Goal: Information Seeking & Learning: Compare options

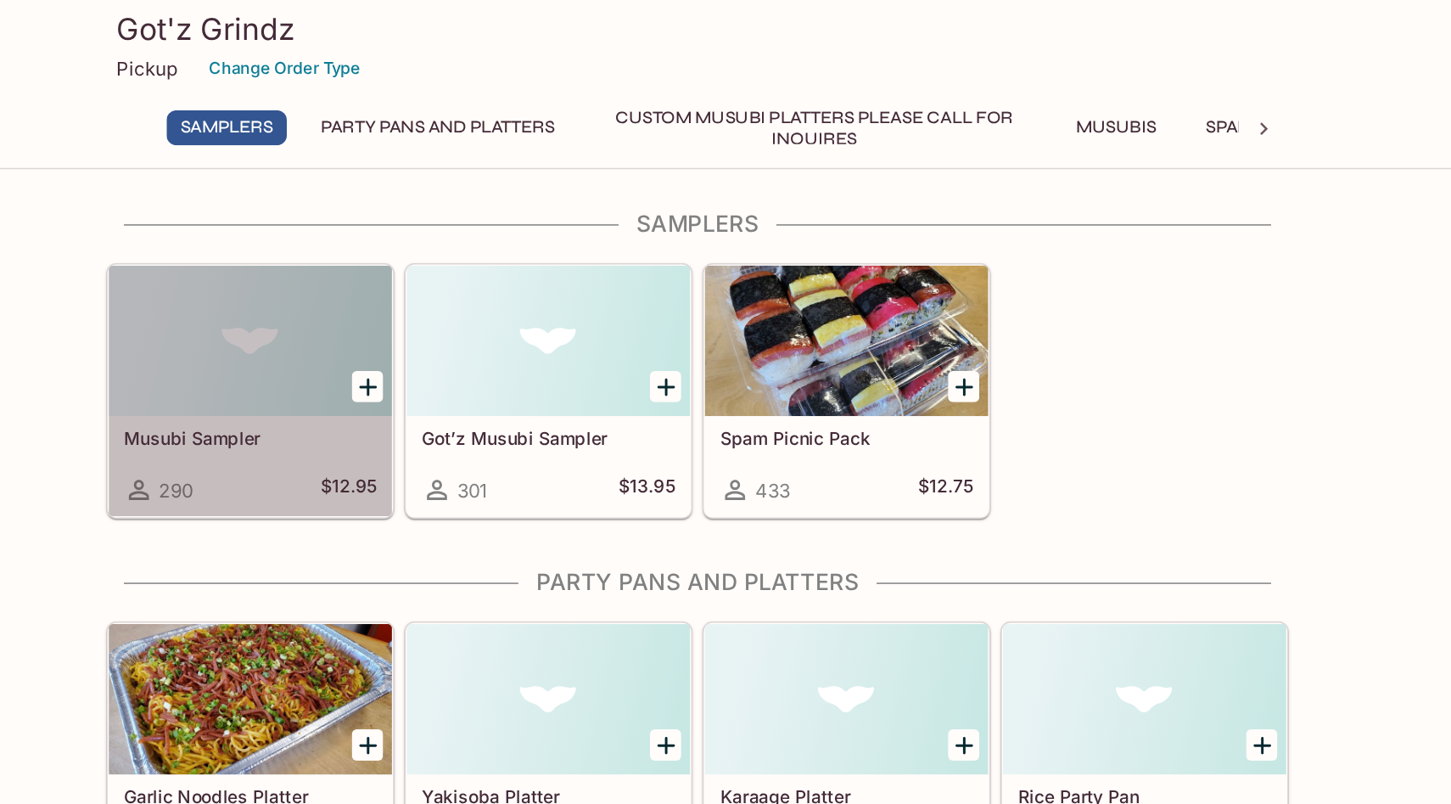
click at [449, 299] on h5 "Musubi Sampler" at bounding box center [422, 296] width 171 height 14
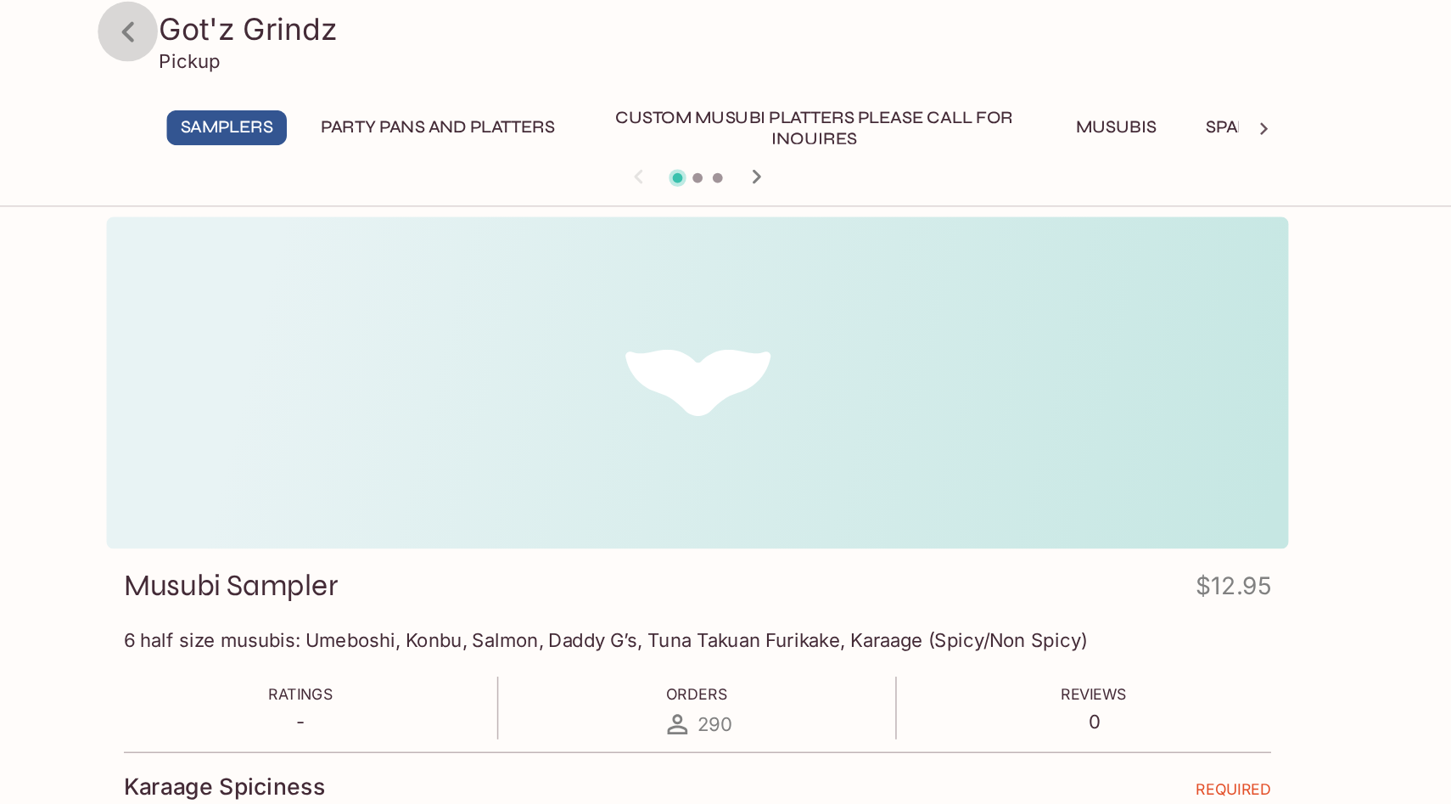
click at [335, 16] on icon at bounding box center [340, 22] width 30 height 30
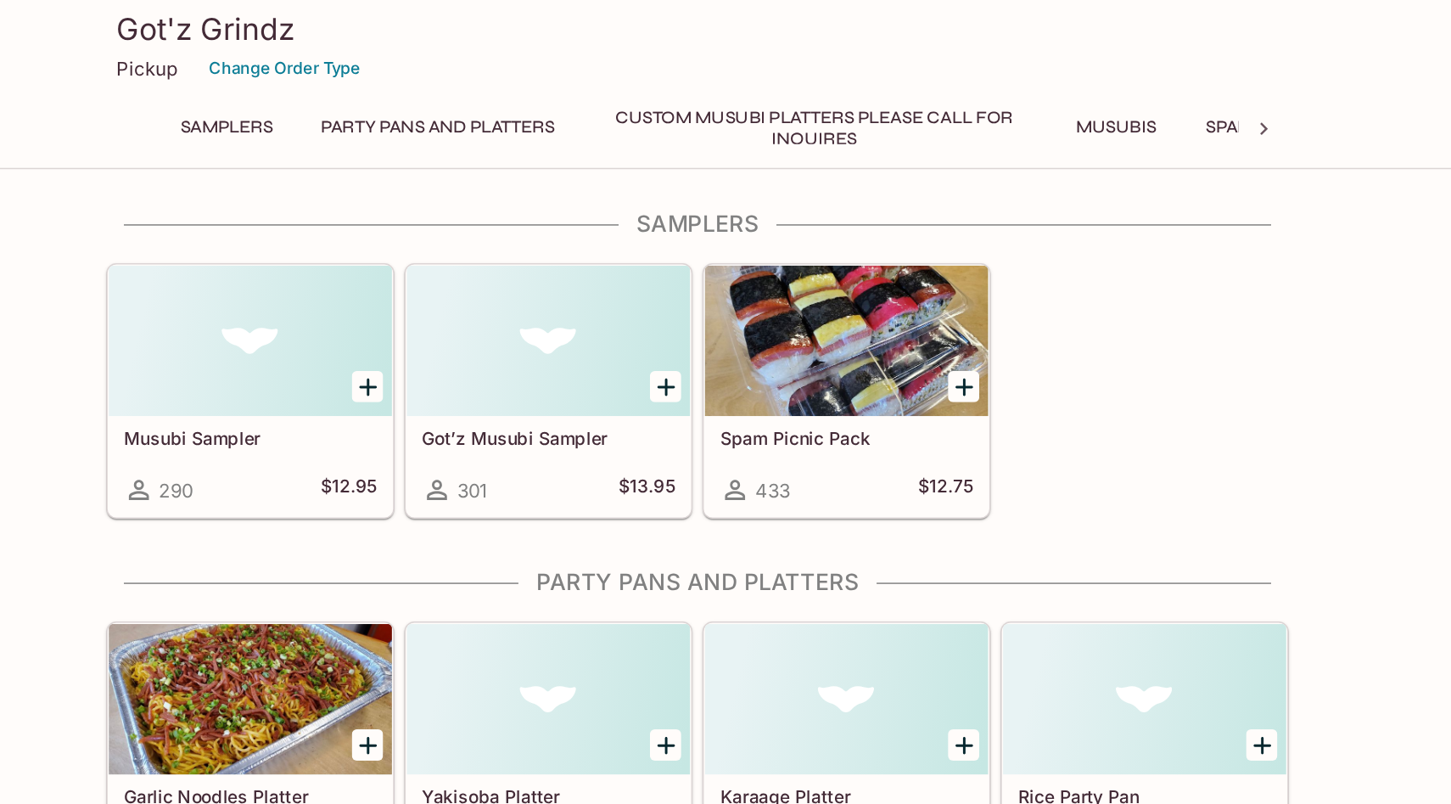
click at [606, 300] on h5 "Got’z Musubi Sampler" at bounding box center [624, 296] width 171 height 14
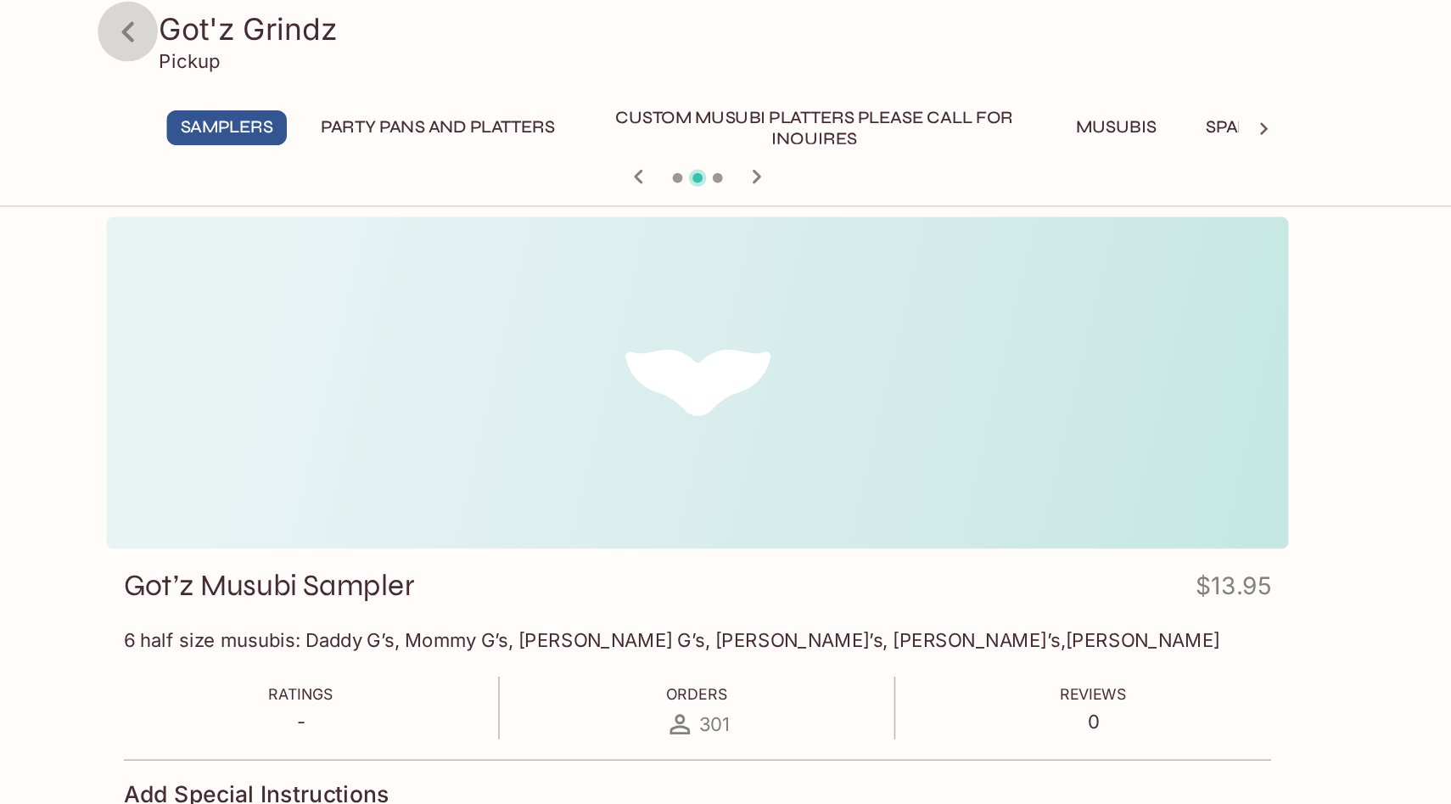
click at [350, 21] on icon at bounding box center [340, 22] width 30 height 30
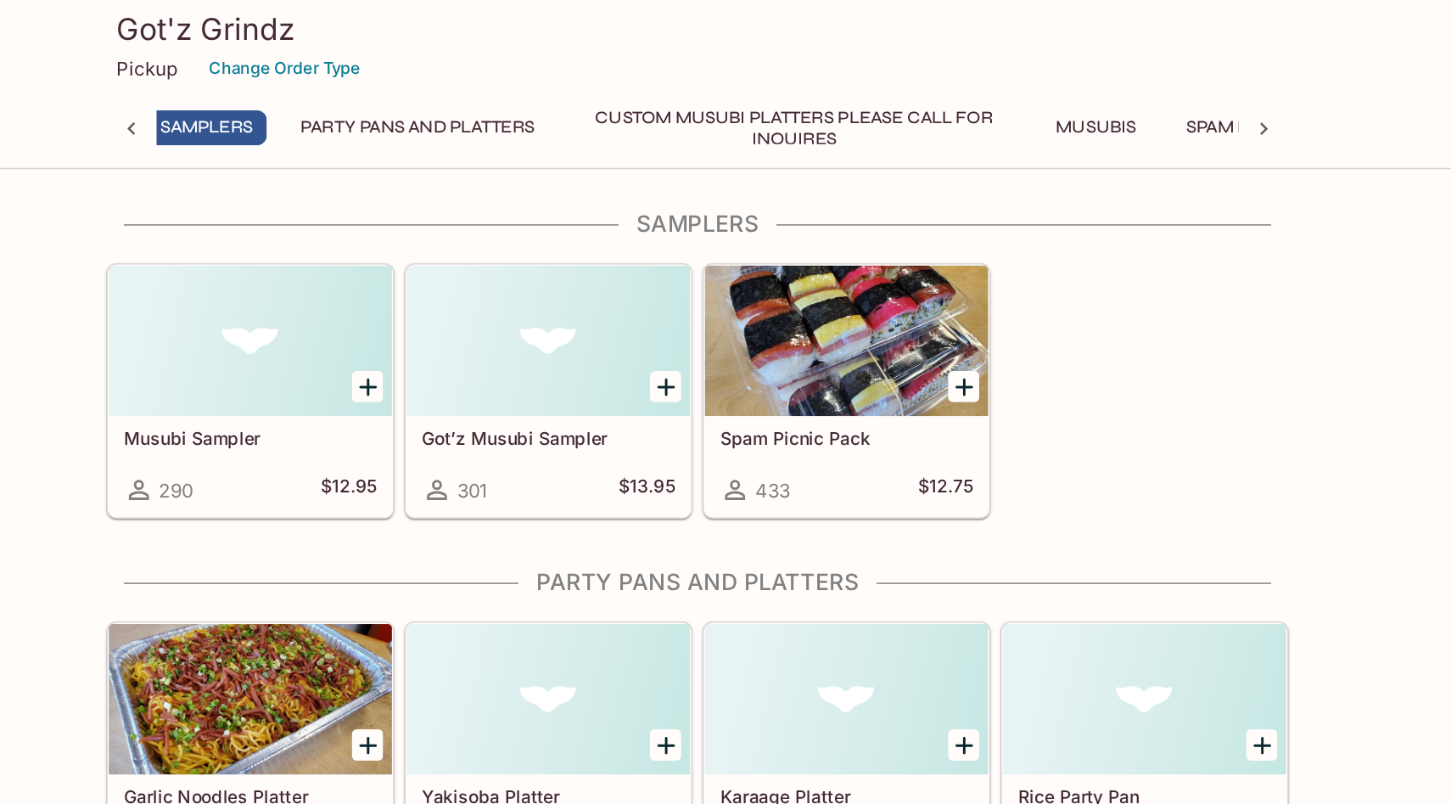
scroll to position [0, 7]
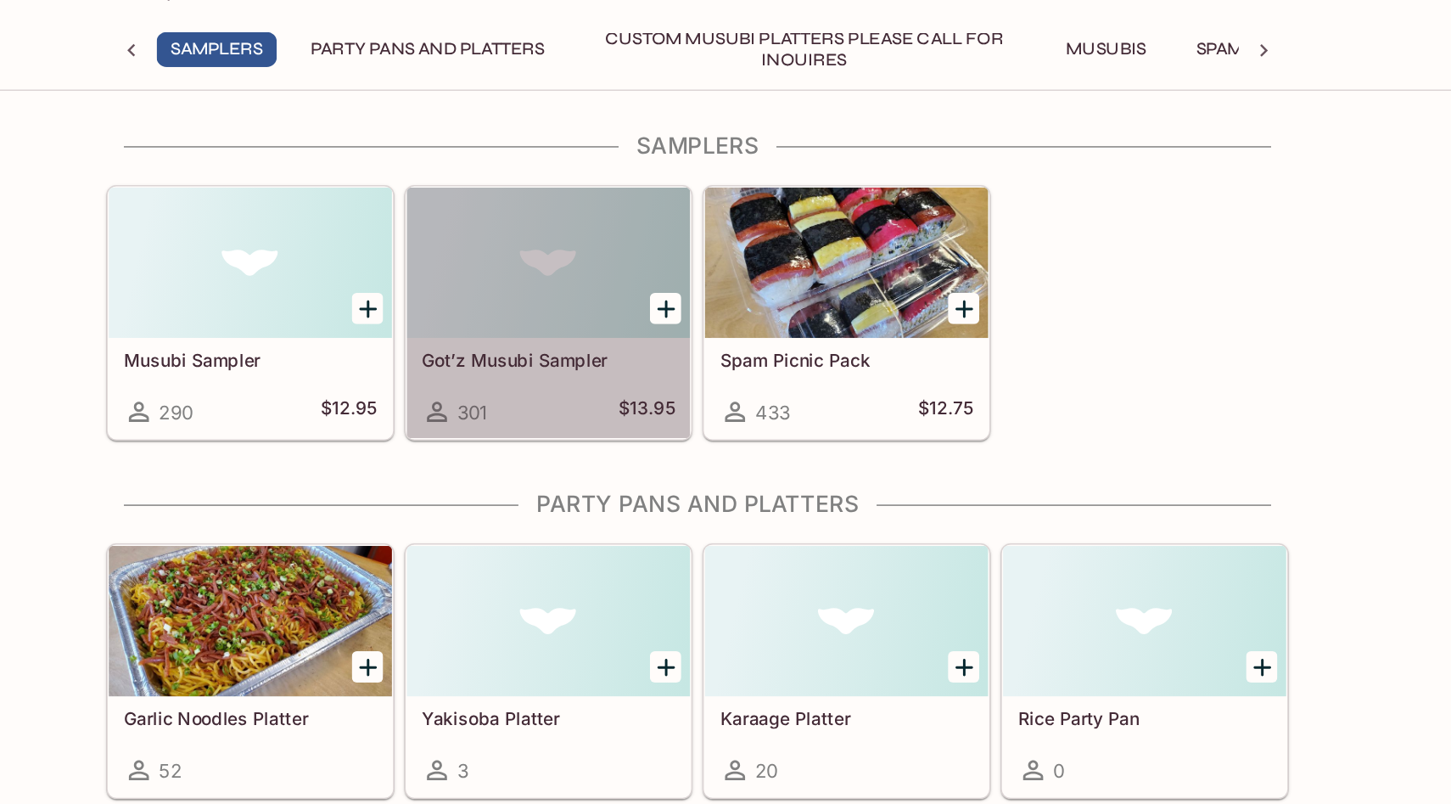
click at [614, 294] on h5 "Got’z Musubi Sampler" at bounding box center [624, 296] width 171 height 14
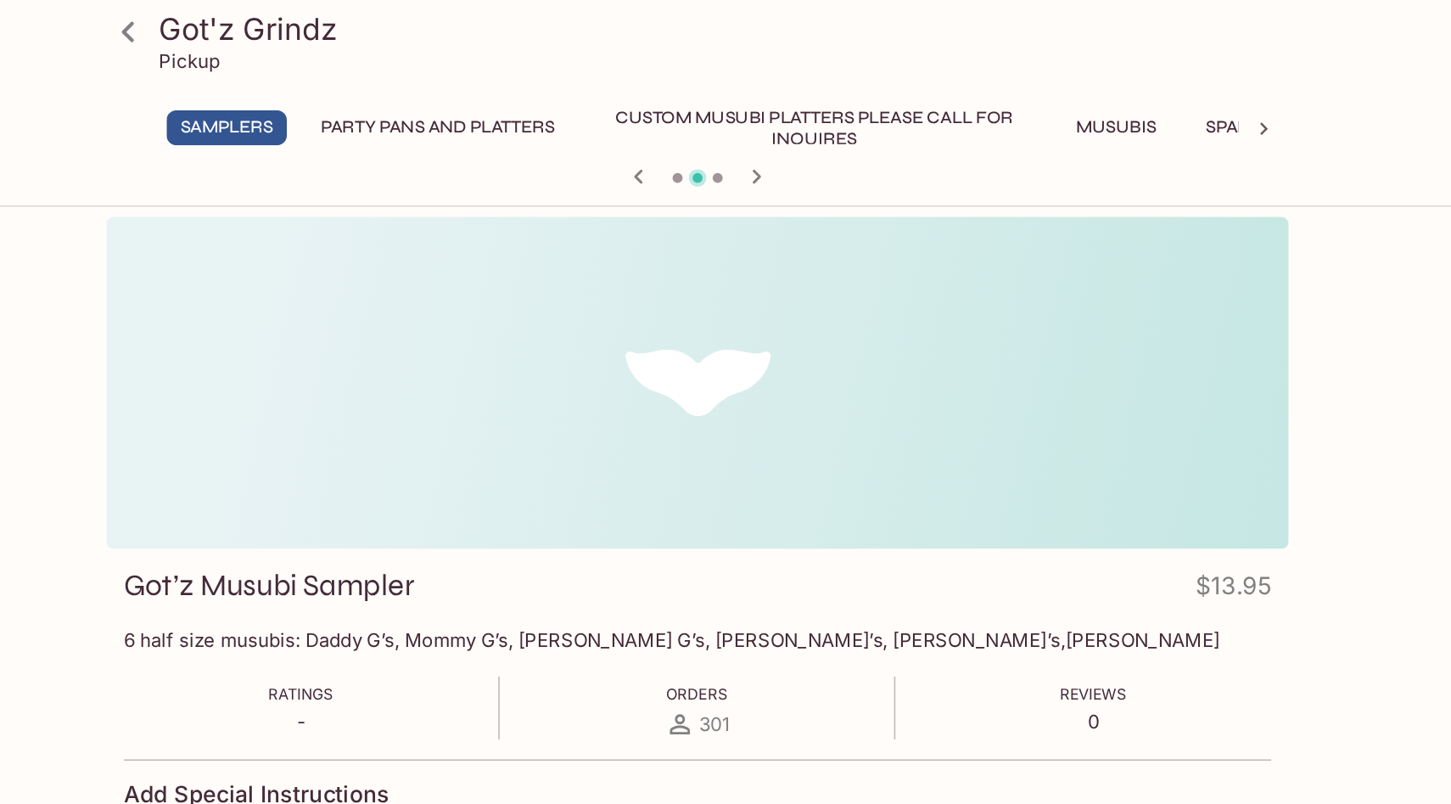
click at [340, 26] on icon at bounding box center [339, 21] width 8 height 14
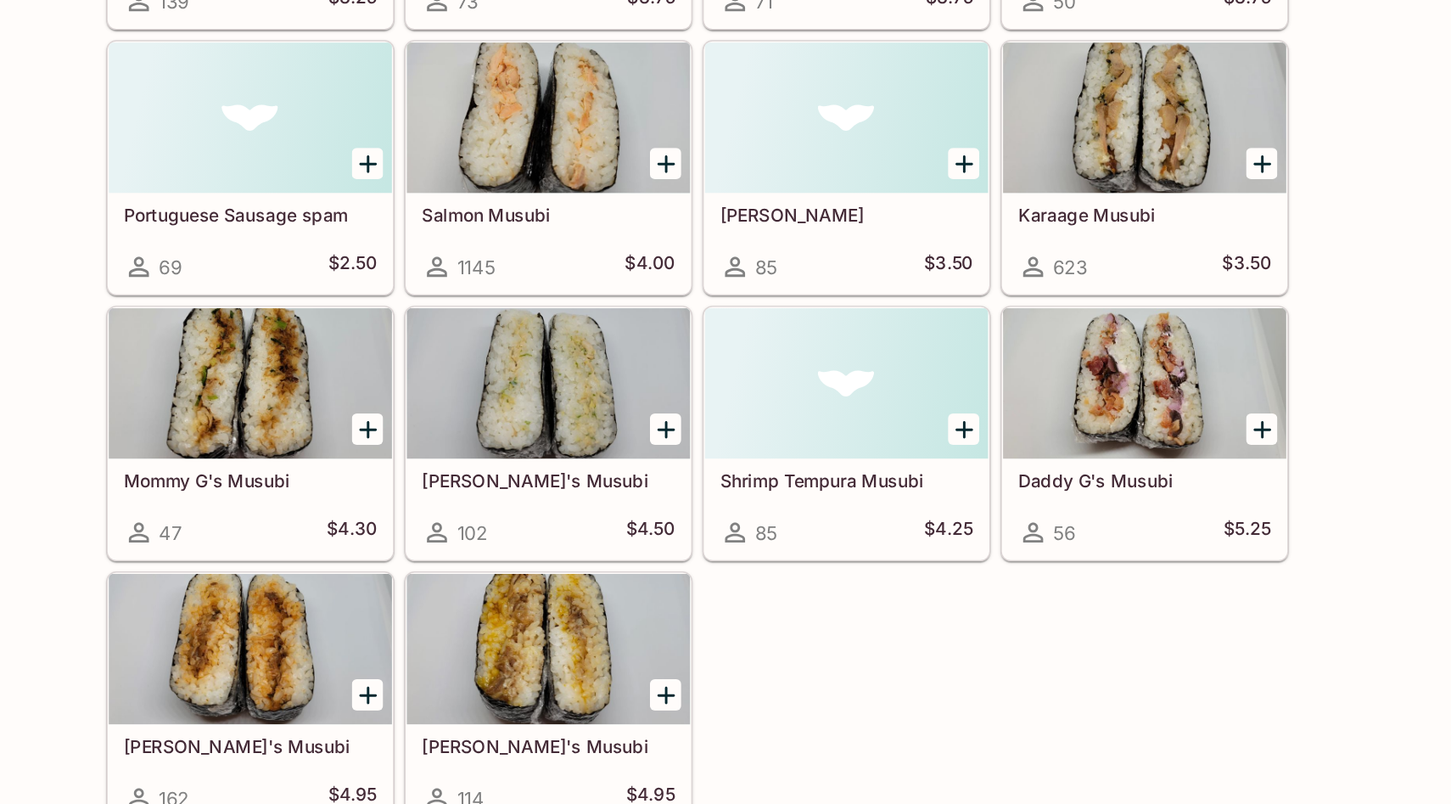
scroll to position [982, 0]
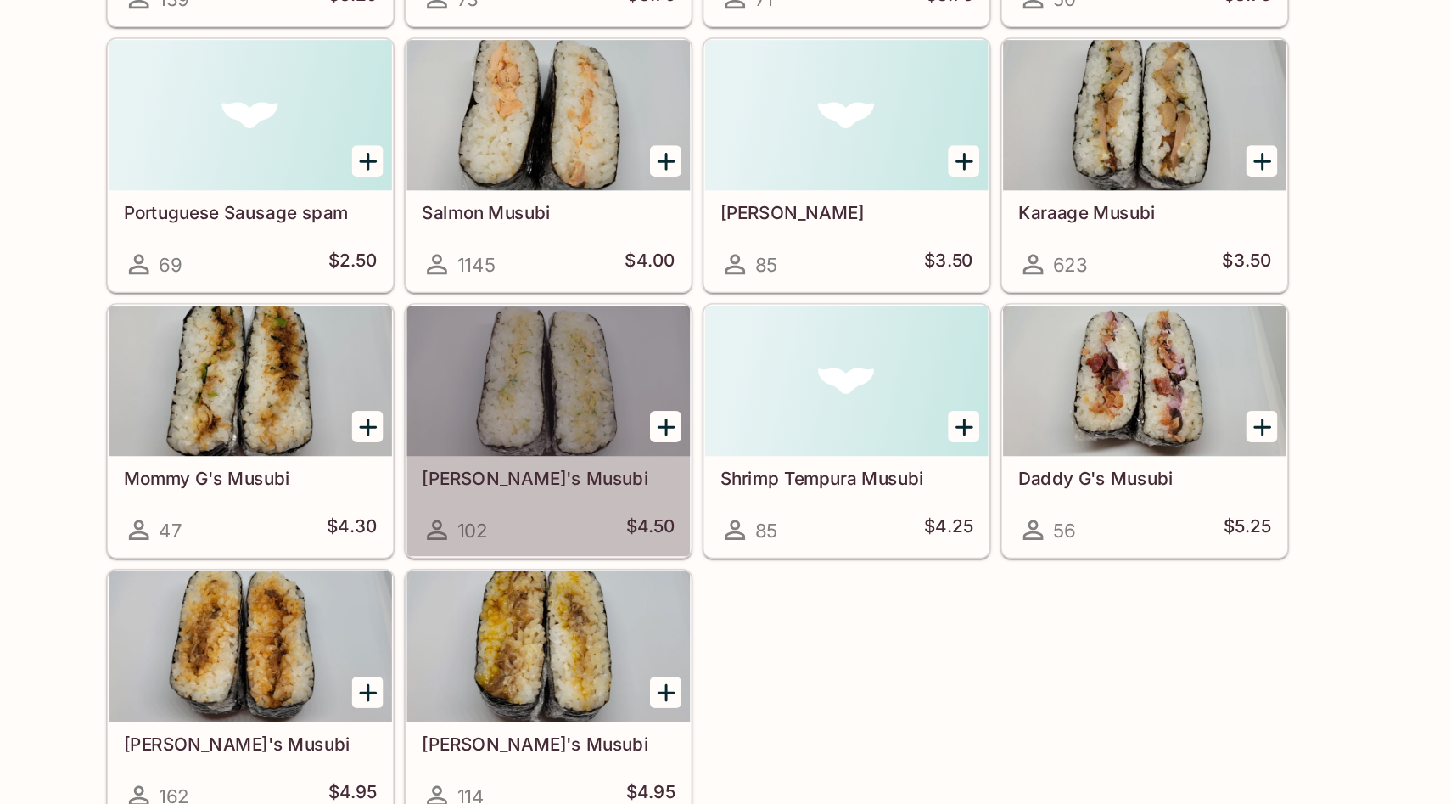
click at [593, 587] on h5 "[PERSON_NAME]'s Musubi" at bounding box center [624, 582] width 171 height 14
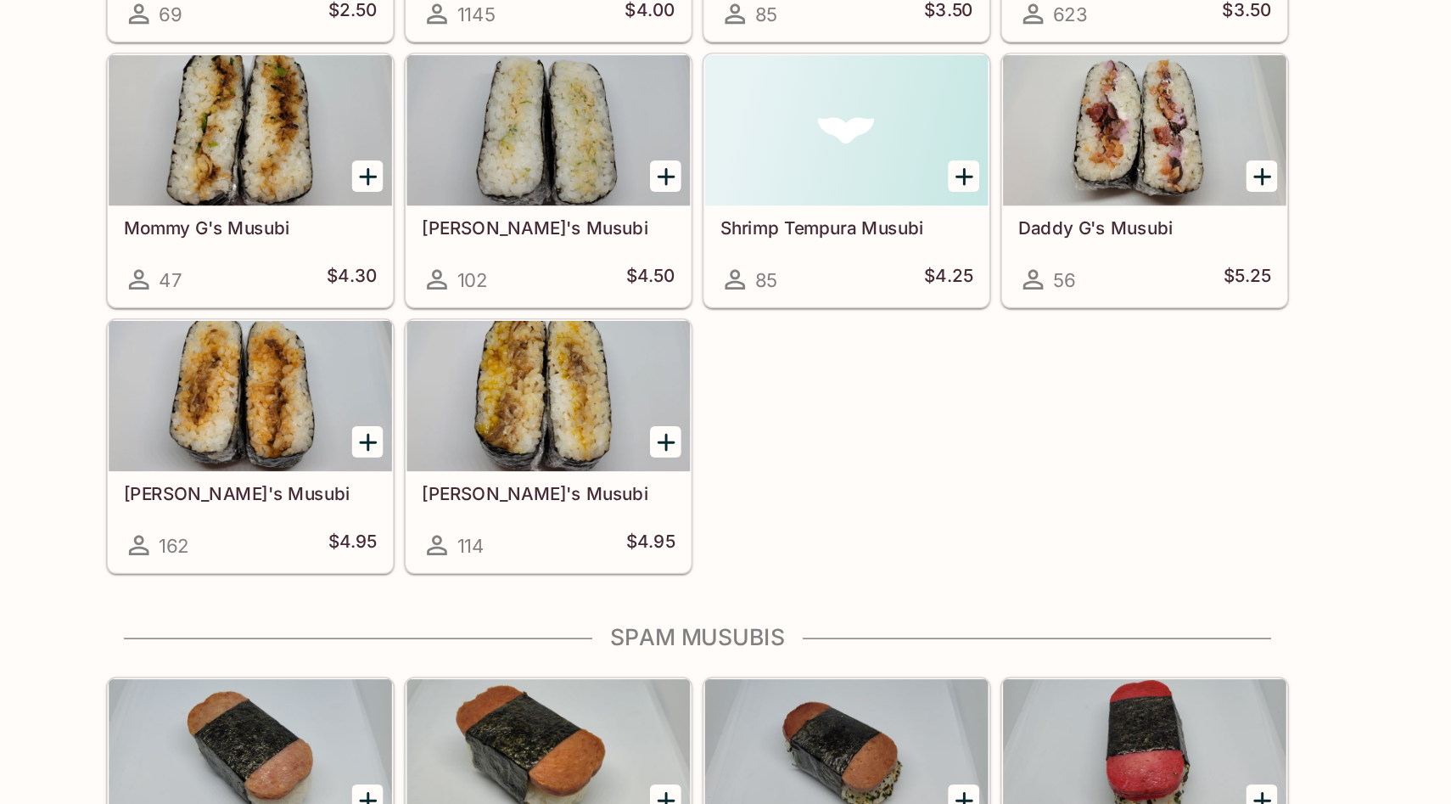
scroll to position [1157, 0]
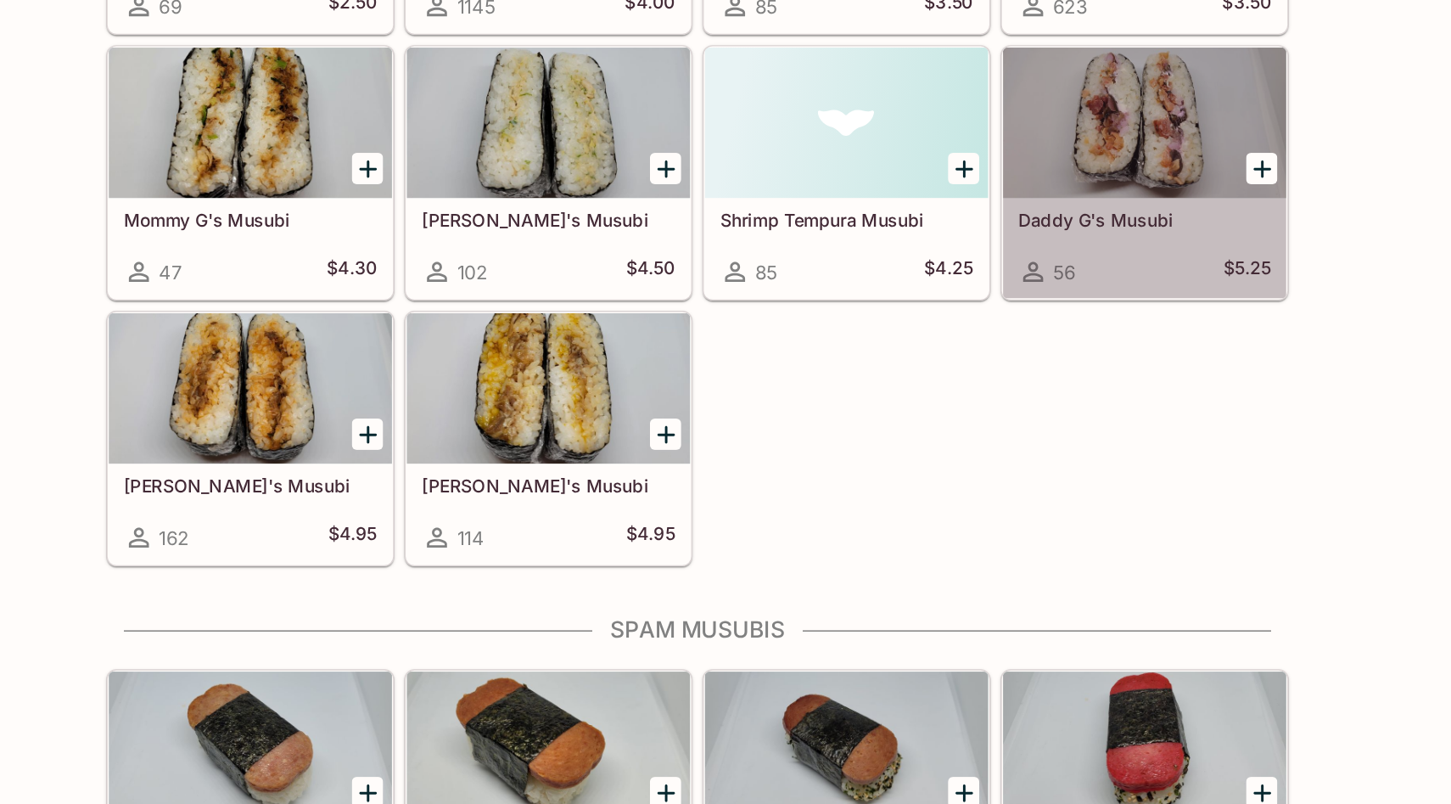
click at [1033, 423] on div "Daddy G's Musubi 56 $5.25" at bounding box center [1029, 427] width 192 height 68
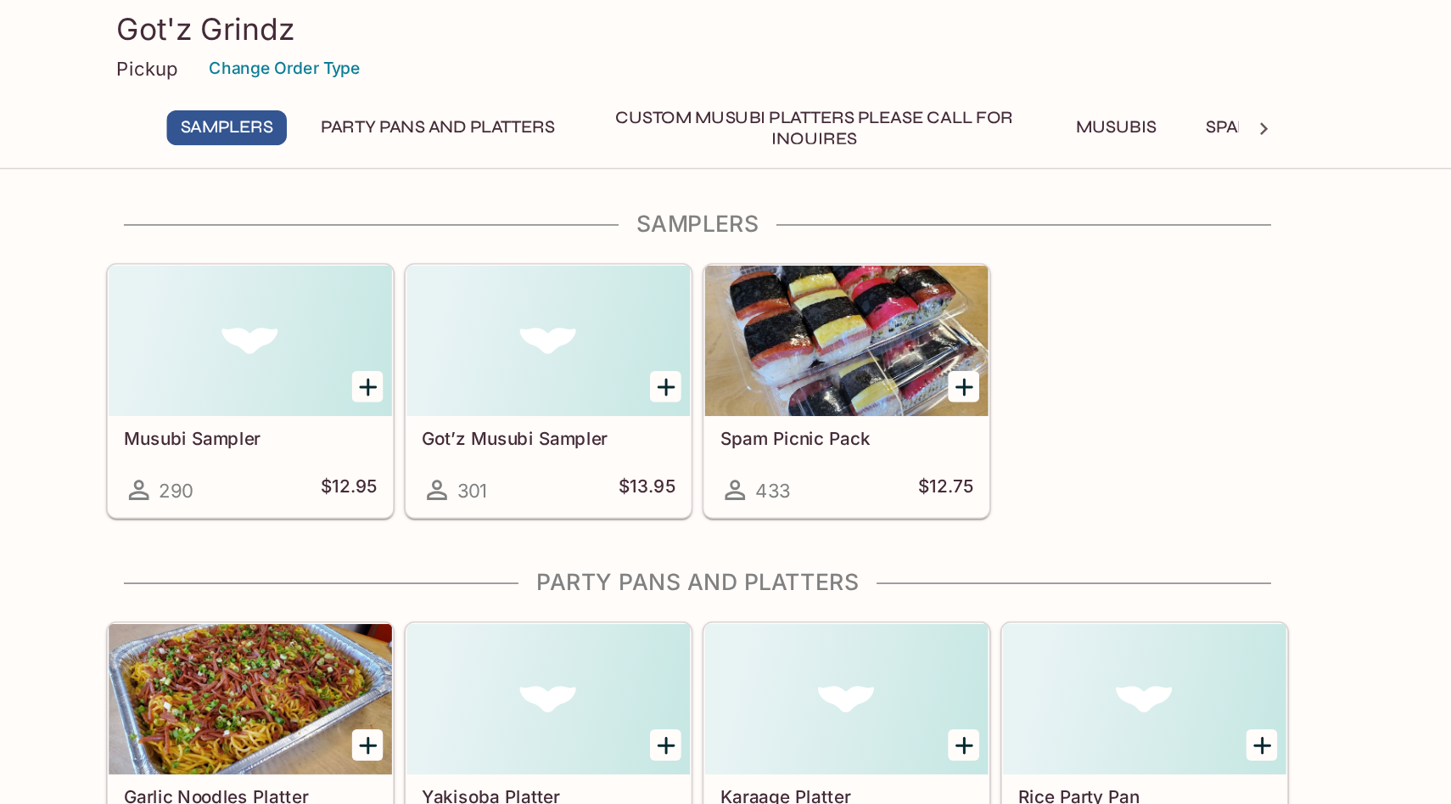
click at [604, 305] on div "Got’z Musubi Sampler 301 $13.95" at bounding box center [625, 316] width 192 height 68
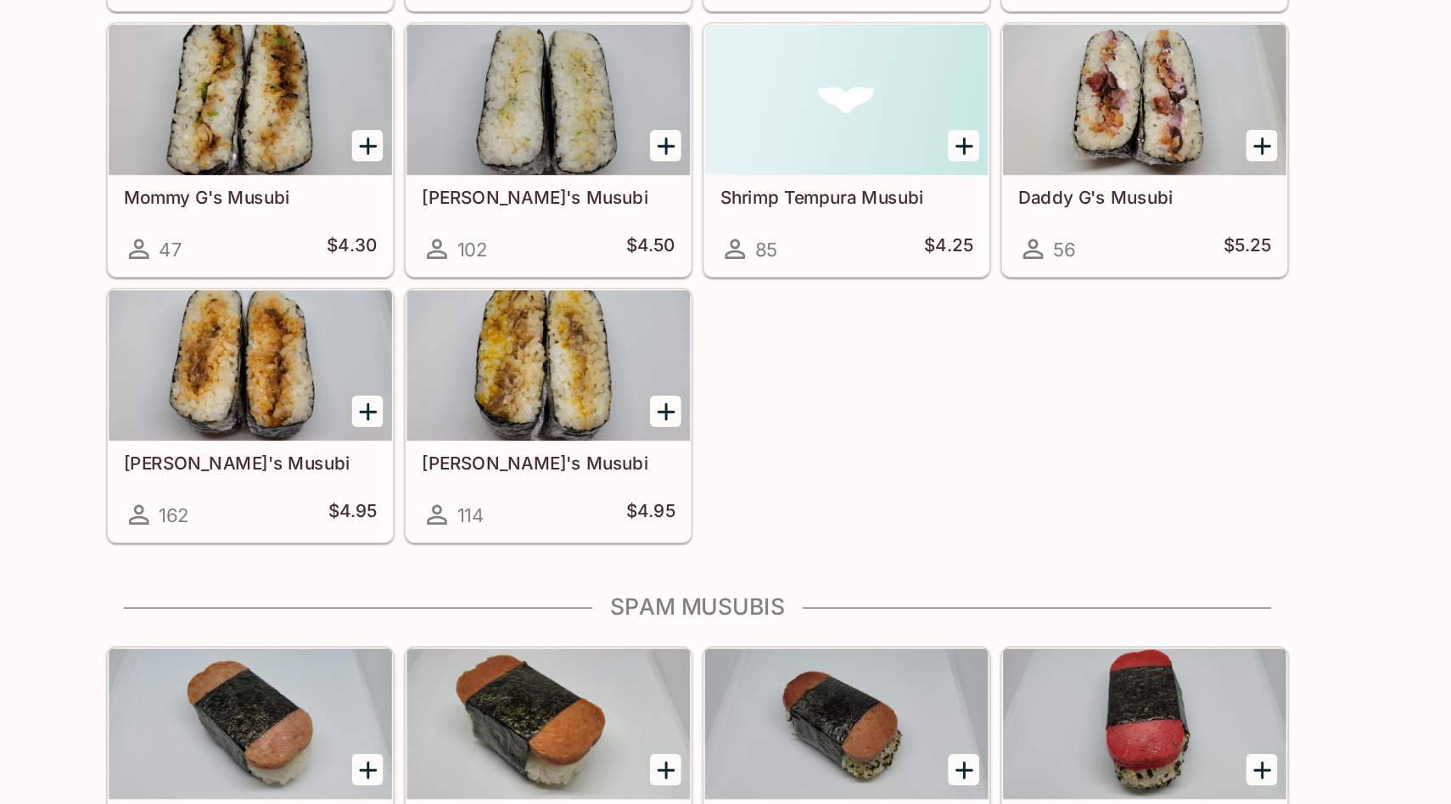
scroll to position [1175, 0]
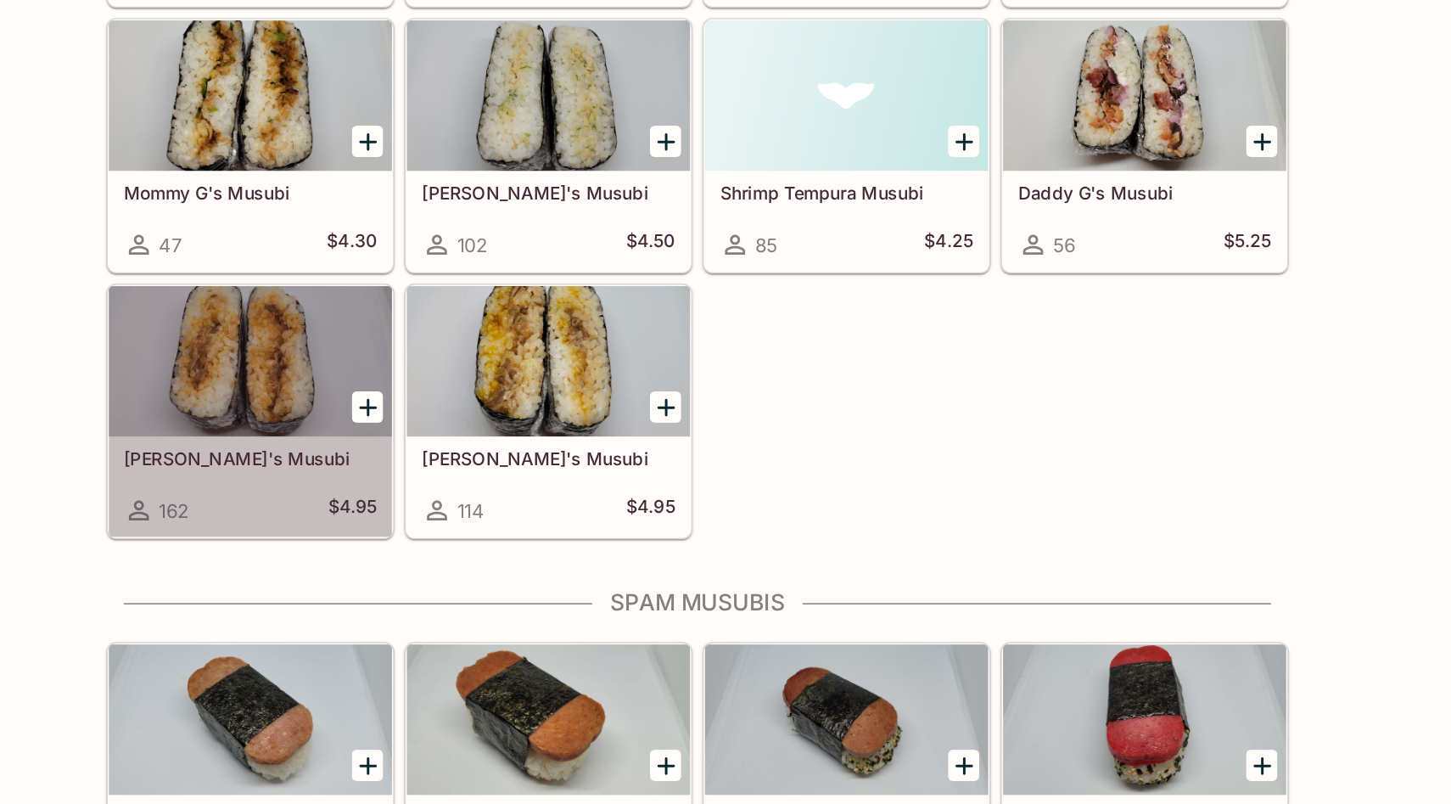
click at [409, 574] on h5 "[PERSON_NAME]'s Musubi" at bounding box center [422, 569] width 171 height 14
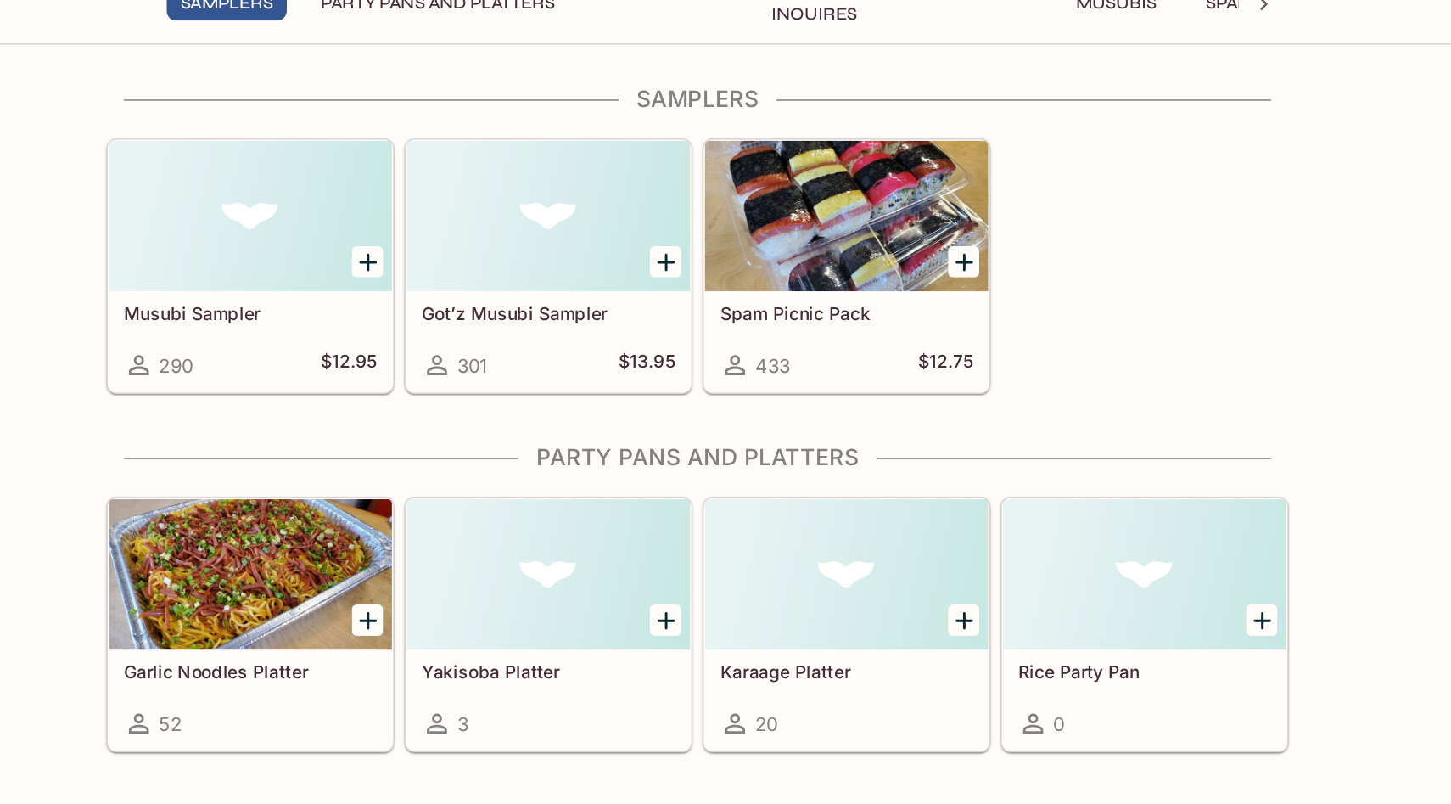
click at [622, 301] on h5 "Got’z Musubi Sampler" at bounding box center [624, 296] width 171 height 14
